Goal: Information Seeking & Learning: Check status

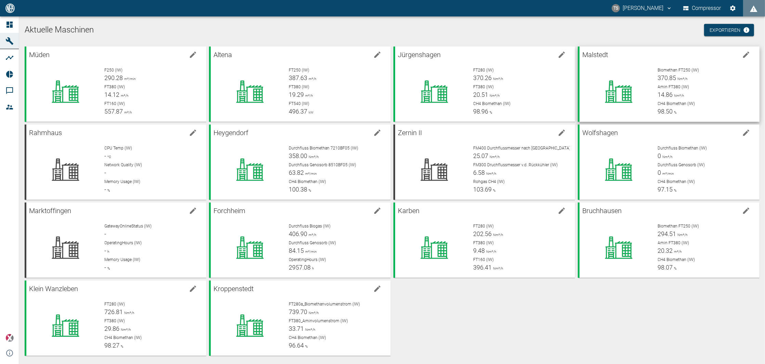
click at [640, 75] on div at bounding box center [618, 91] width 67 height 49
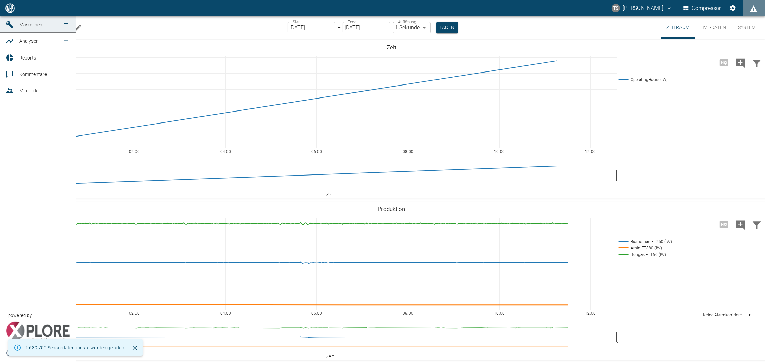
click at [10, 29] on icon at bounding box center [9, 25] width 8 height 8
click at [21, 29] on span "Maschinen" at bounding box center [39, 25] width 40 height 8
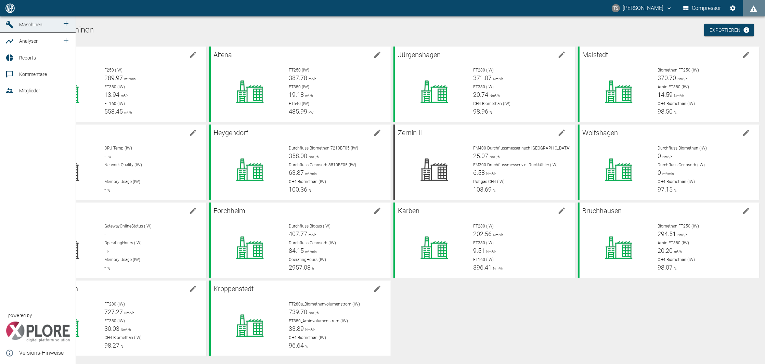
click at [26, 61] on span "Reports" at bounding box center [27, 57] width 17 height 5
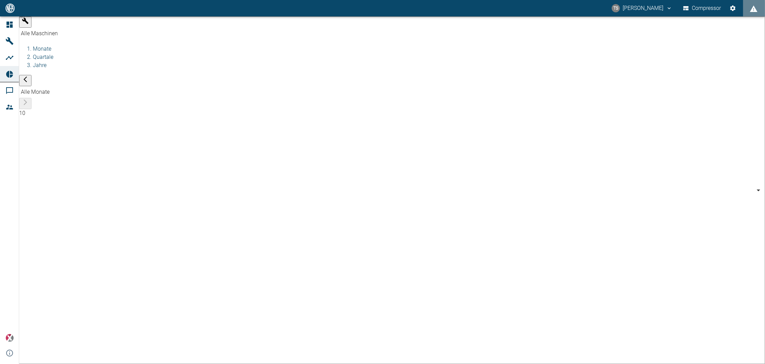
click at [88, 26] on body "TS [PERSON_NAME] Compressor Dashboard Maschinen Analysen Reports Kommentare Mit…" at bounding box center [382, 182] width 765 height 364
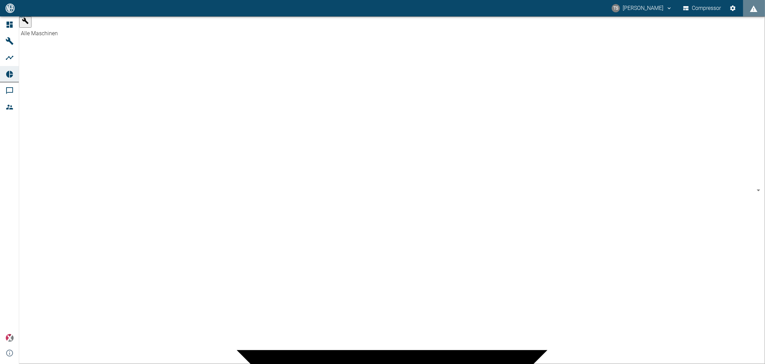
type input "7747ba40-e576-478b-9025-d024c0c73310"
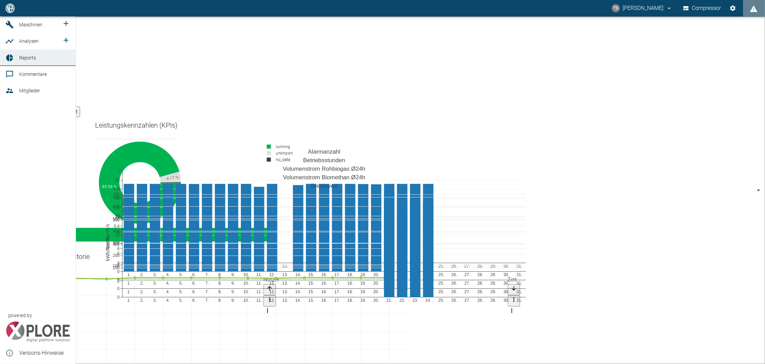
click at [19, 27] on span "Maschinen" at bounding box center [30, 24] width 23 height 5
